Goal: Task Accomplishment & Management: Complete application form

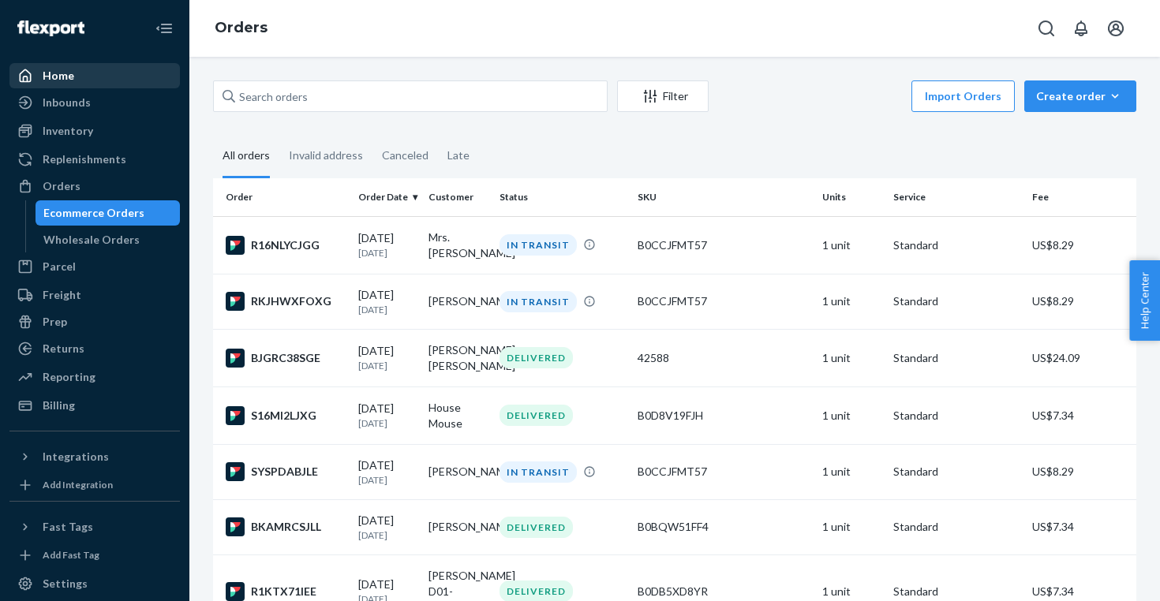
click at [68, 73] on div "Home" at bounding box center [59, 76] width 32 height 16
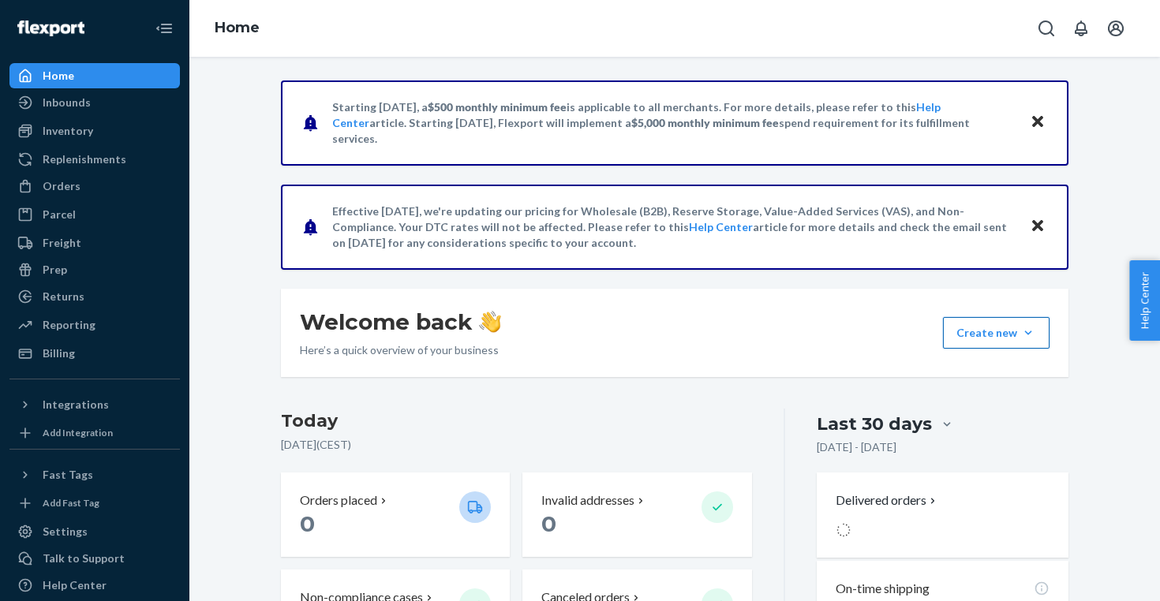
click at [993, 342] on button "Create new Create new inbound Create new order Create new product" at bounding box center [996, 333] width 107 height 32
click at [999, 409] on span "Create new order" at bounding box center [1010, 404] width 101 height 11
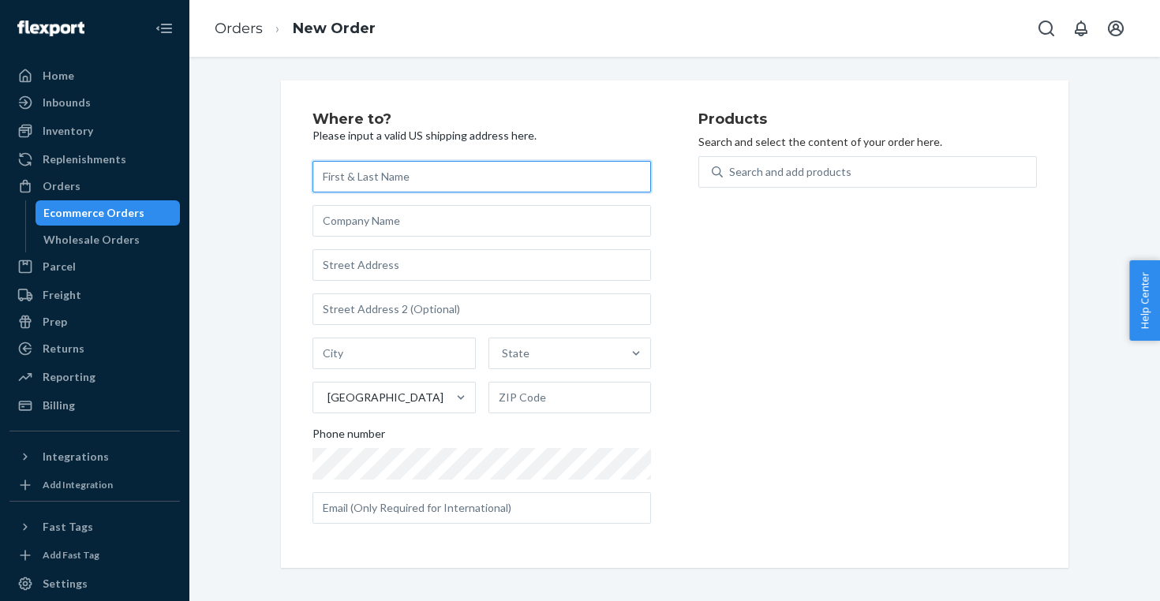
click at [509, 176] on input "text" at bounding box center [481, 177] width 339 height 32
paste input "[PERSON_NAME]"
type input "[PERSON_NAME]"
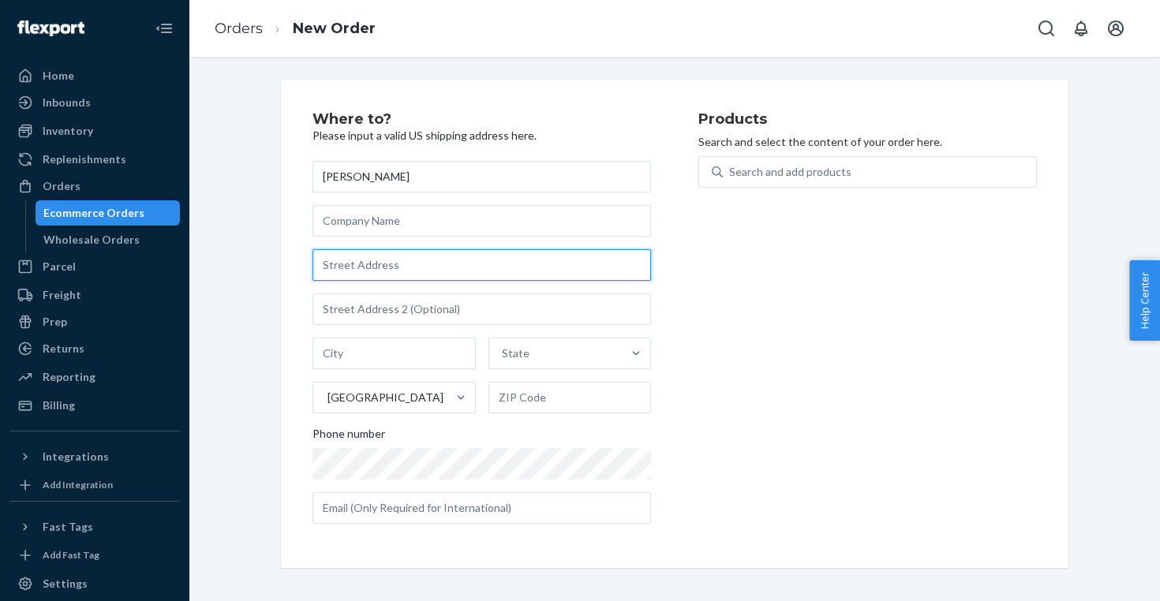
click at [392, 268] on input "text" at bounding box center [481, 265] width 339 height 32
paste input "[STREET_ADDRESS]"
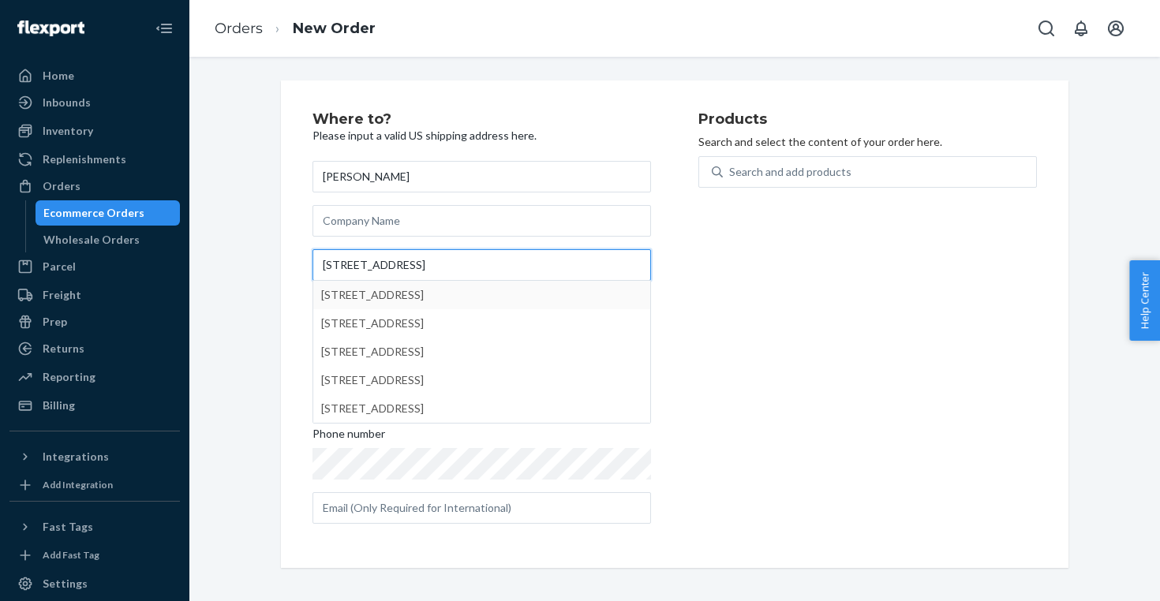
type input "[STREET_ADDRESS]"
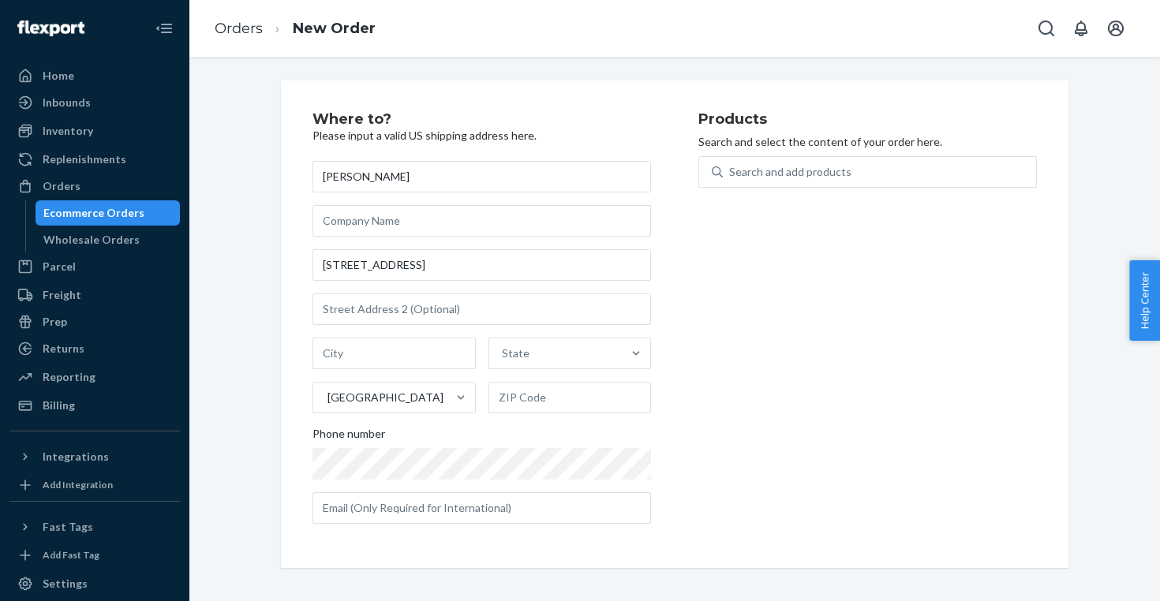
click at [752, 321] on div "Products Search and select the content of your order here. Search and add produ…" at bounding box center [867, 324] width 339 height 425
click at [395, 355] on input "text" at bounding box center [393, 354] width 163 height 32
paste input "Ravenswood"
type input "Ravenswood"
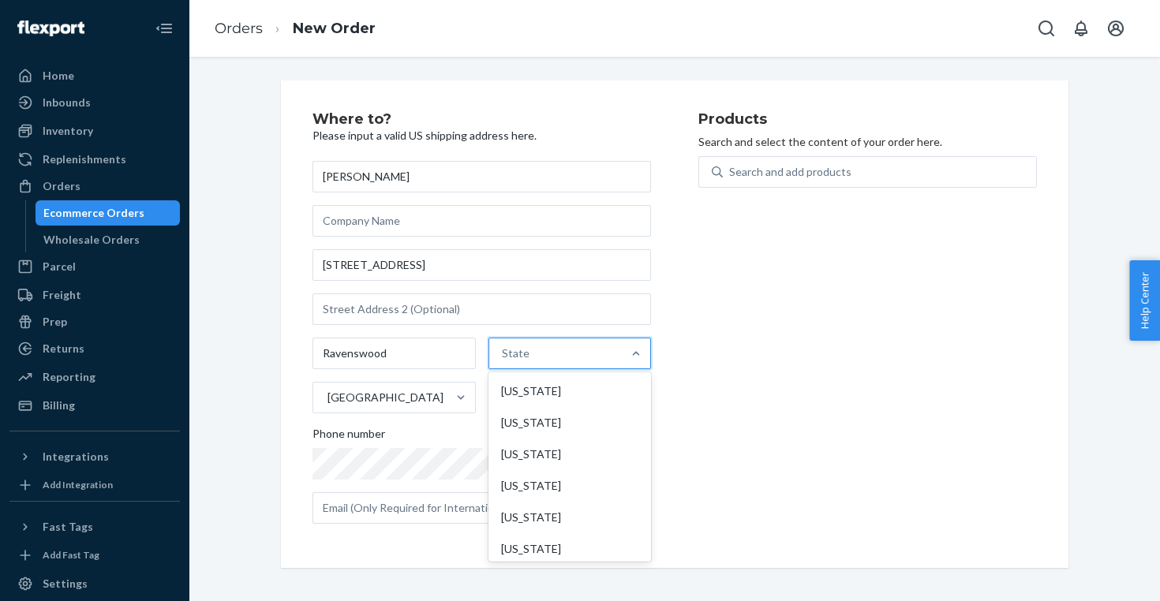
click at [526, 352] on div "State" at bounding box center [516, 354] width 28 height 16
click at [503, 352] on input "option [US_STATE] focused, 1 of 59. 59 results available. Use Up and Down to ch…" at bounding box center [503, 354] width 2 height 16
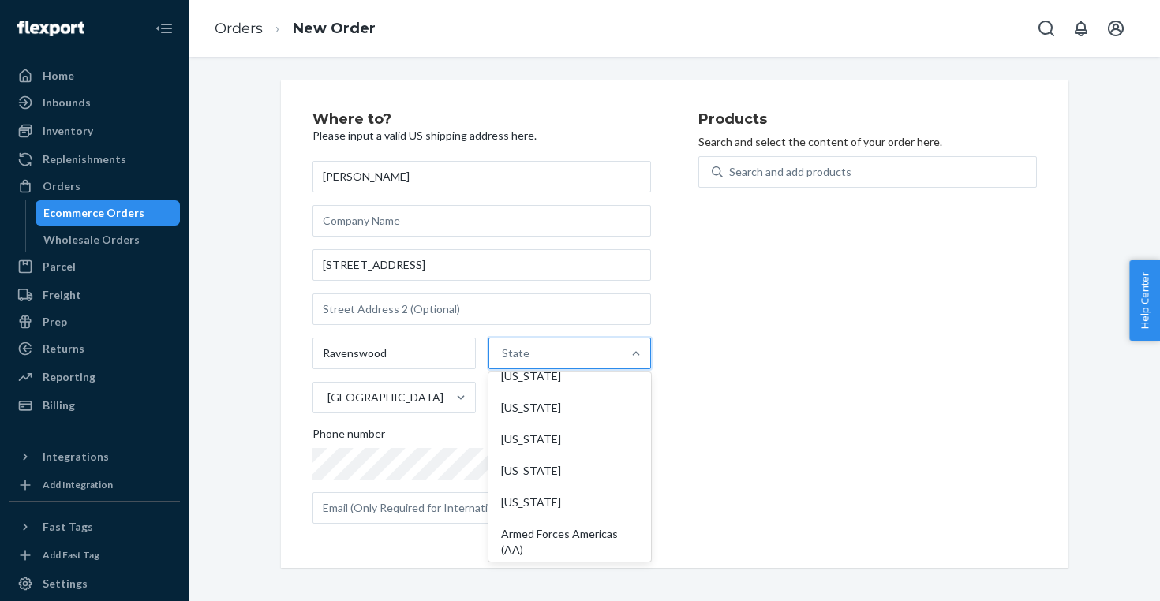
scroll to position [1609, 0]
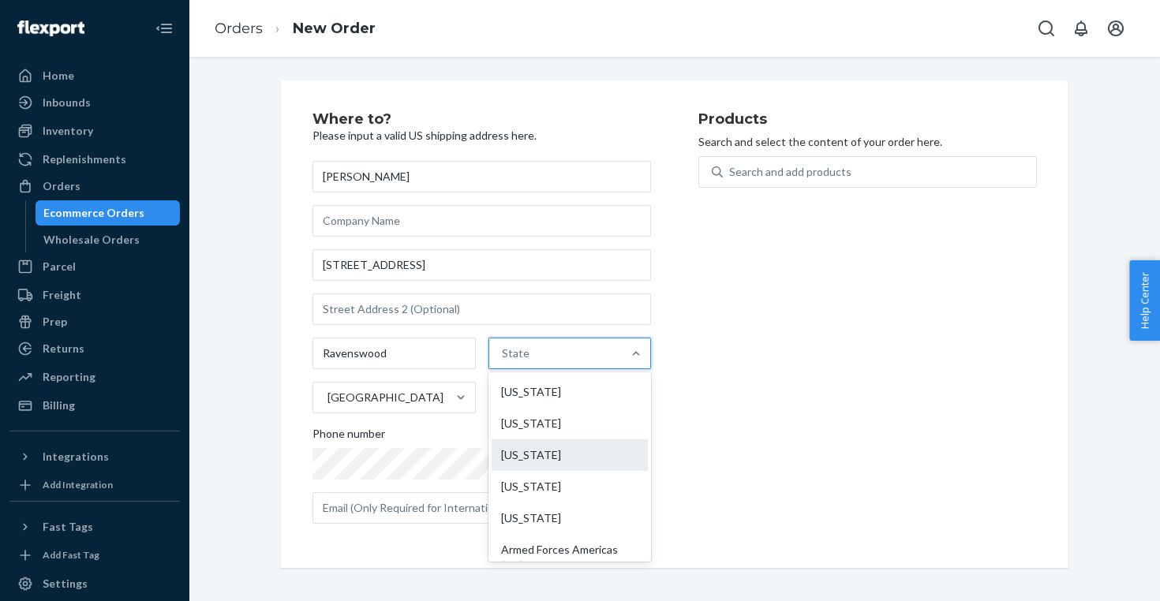
click at [552, 453] on div "[US_STATE]" at bounding box center [570, 456] width 157 height 32
click at [503, 361] on input "option [US_STATE] focused, 54 of 59. 59 results available. Use Up and Down to c…" at bounding box center [503, 354] width 2 height 16
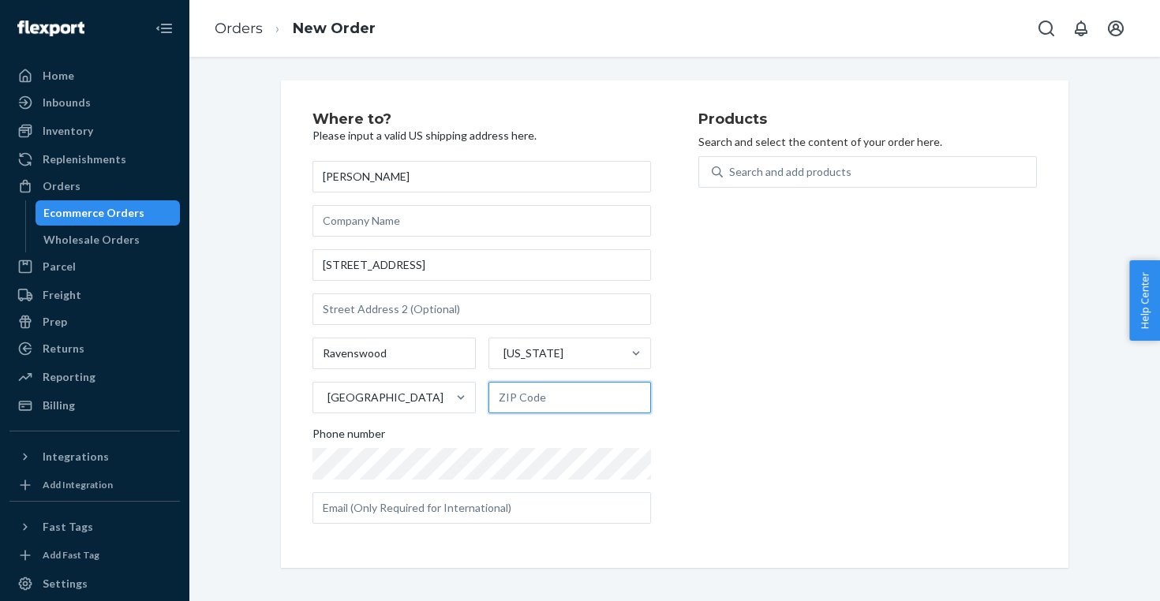
click at [537, 399] on input "text" at bounding box center [569, 398] width 163 height 32
paste input "26164"
type input "26164"
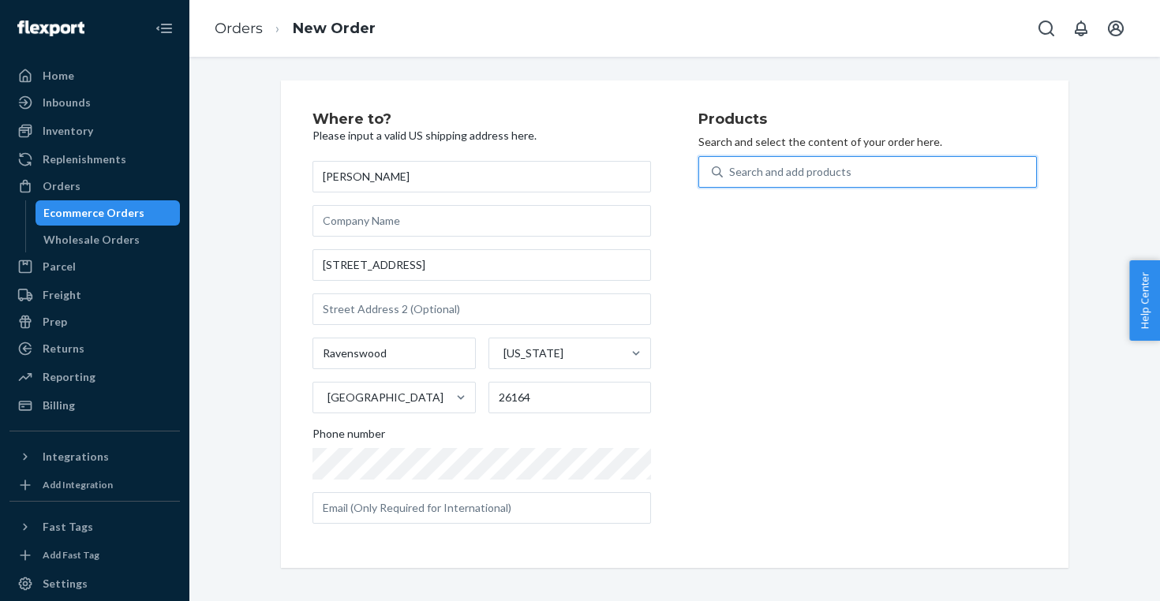
click at [833, 174] on div "Search and add products" at bounding box center [790, 172] width 122 height 16
click at [731, 174] on input "0 results available. Use Up and Down to choose options, press Enter to select t…" at bounding box center [730, 172] width 2 height 16
type input "Hors"
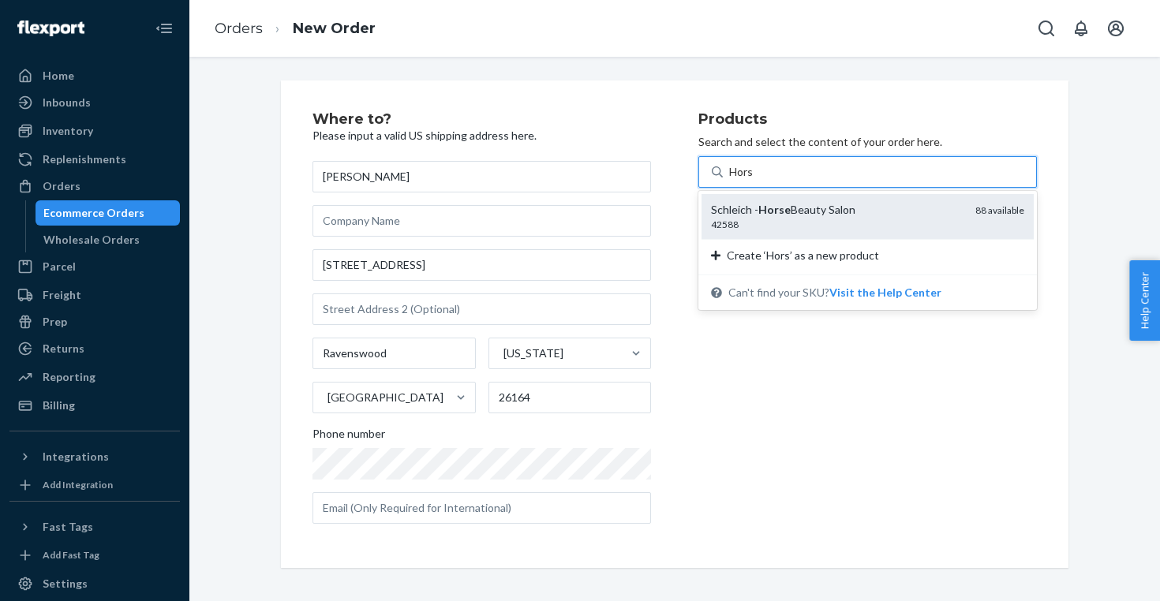
click at [853, 220] on div "42588" at bounding box center [837, 224] width 252 height 13
click at [754, 180] on input "Hors" at bounding box center [741, 172] width 25 height 16
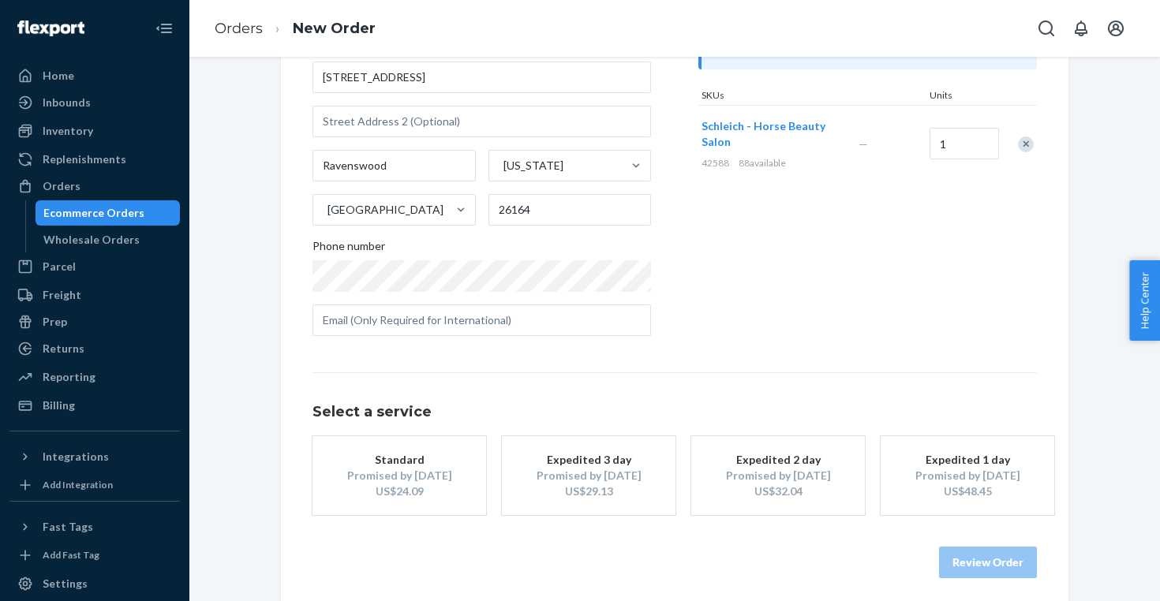
scroll to position [196, 0]
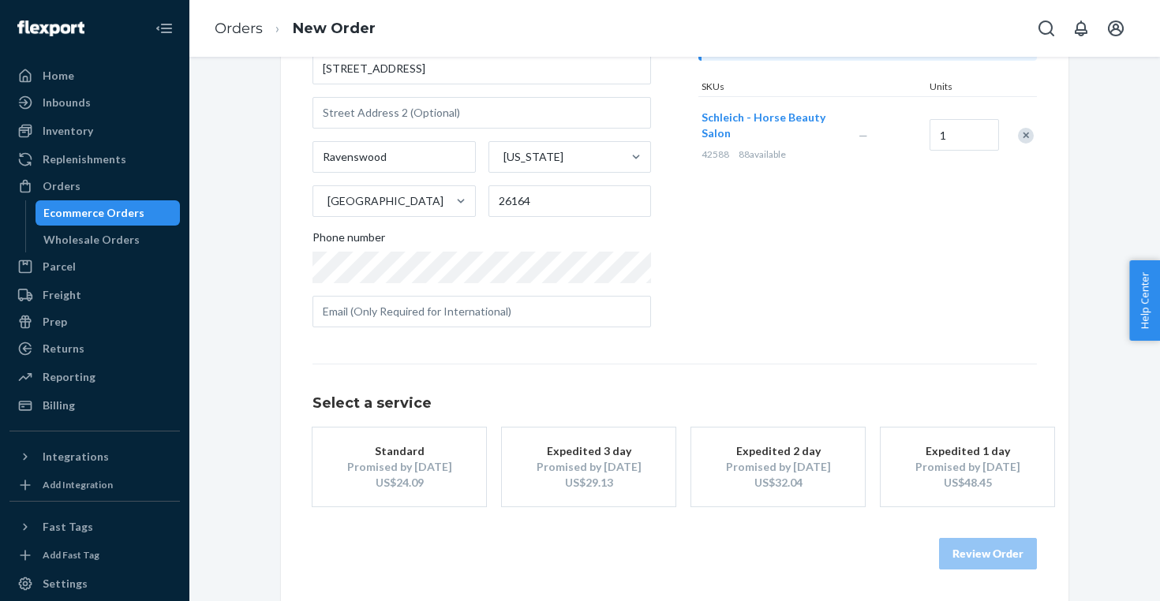
click at [413, 468] on div "Promised by [DATE]" at bounding box center [399, 467] width 126 height 16
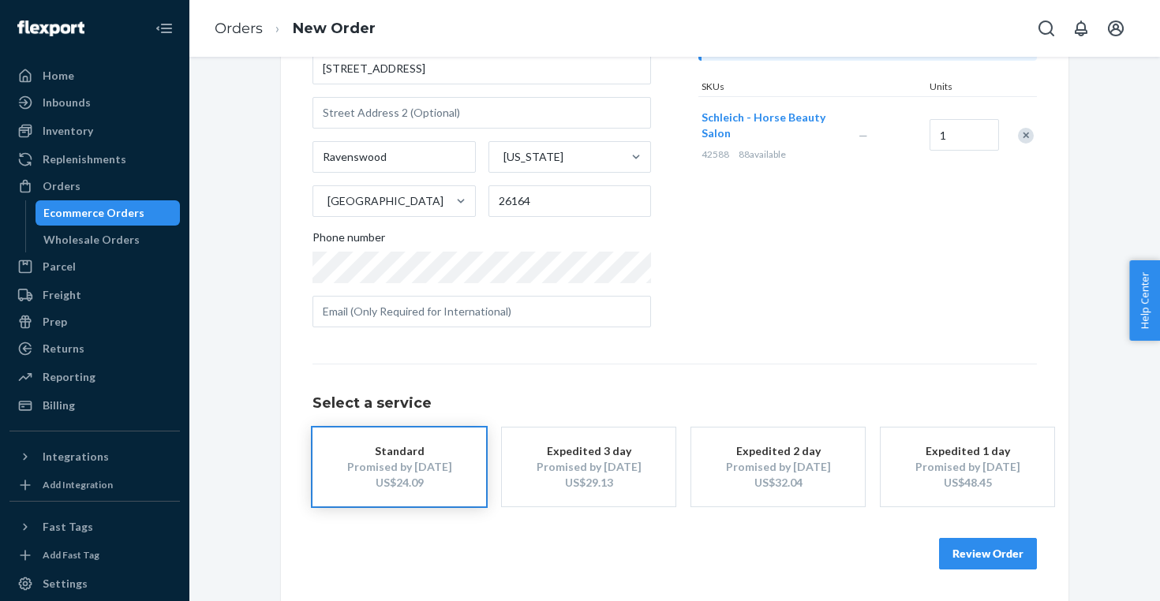
click at [1008, 556] on button "Review Order" at bounding box center [988, 554] width 98 height 32
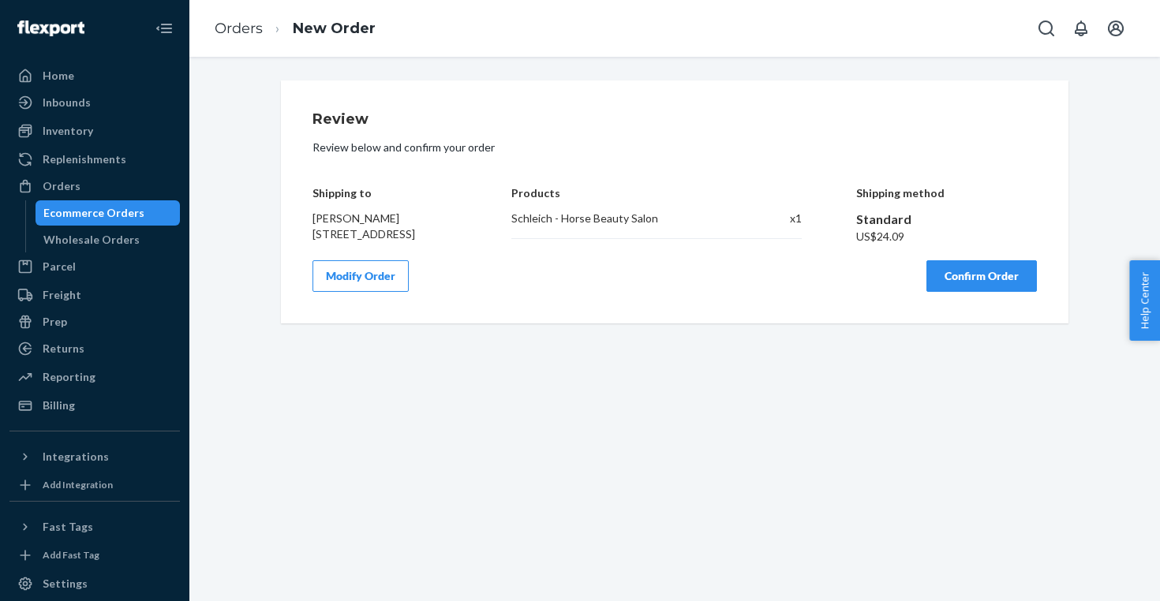
click at [977, 288] on button "Confirm Order" at bounding box center [981, 276] width 110 height 32
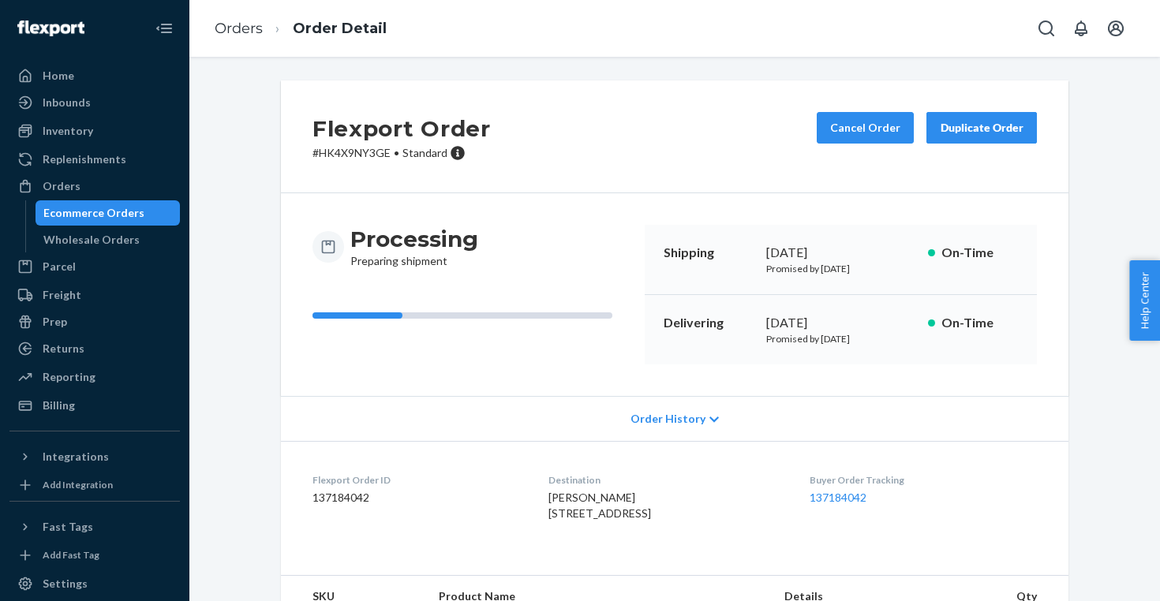
click at [125, 214] on div "Ecommerce Orders" at bounding box center [93, 213] width 101 height 16
